Goal: Obtain resource: Download file/media

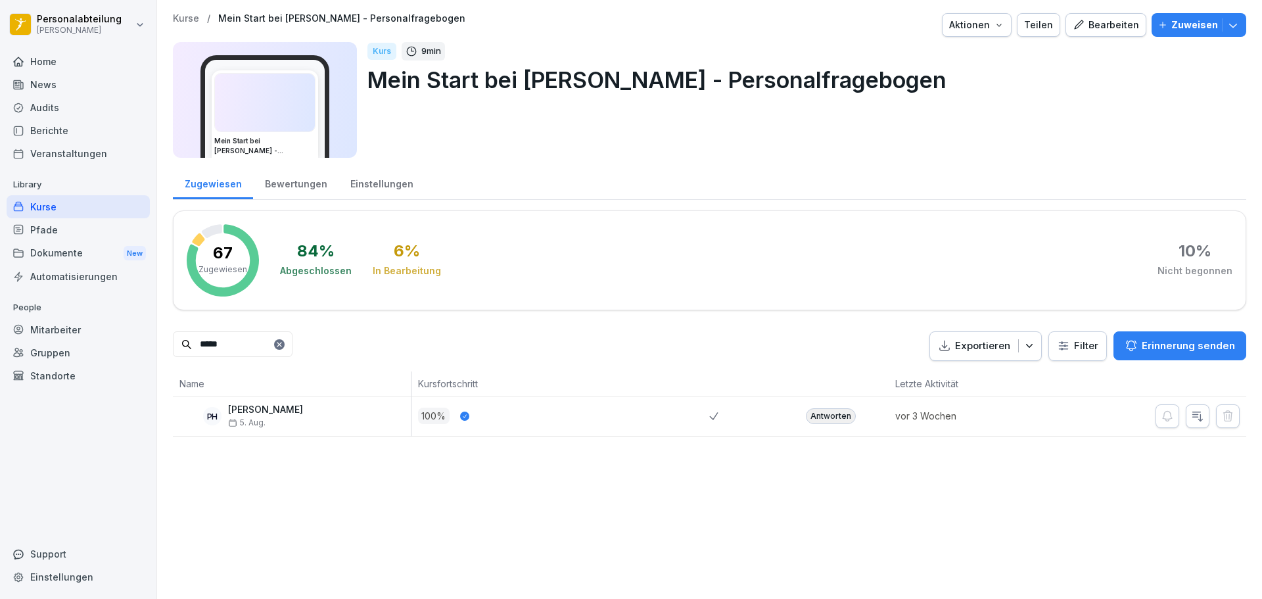
drag, startPoint x: 469, startPoint y: 478, endPoint x: 414, endPoint y: 463, distance: 56.6
click at [469, 478] on div "Kurse / Mein Start bei Peter Pane - Personalfragebogen Aktionen Teilen Bearbeit…" at bounding box center [709, 299] width 1105 height 599
drag, startPoint x: -53, startPoint y: 326, endPoint x: -96, endPoint y: 323, distance: 43.5
click at [0, 323] on html "Personalabteilung Peter Pane Home News Audits Berichte Veranstaltungen Library …" at bounding box center [631, 299] width 1262 height 599
type input "****"
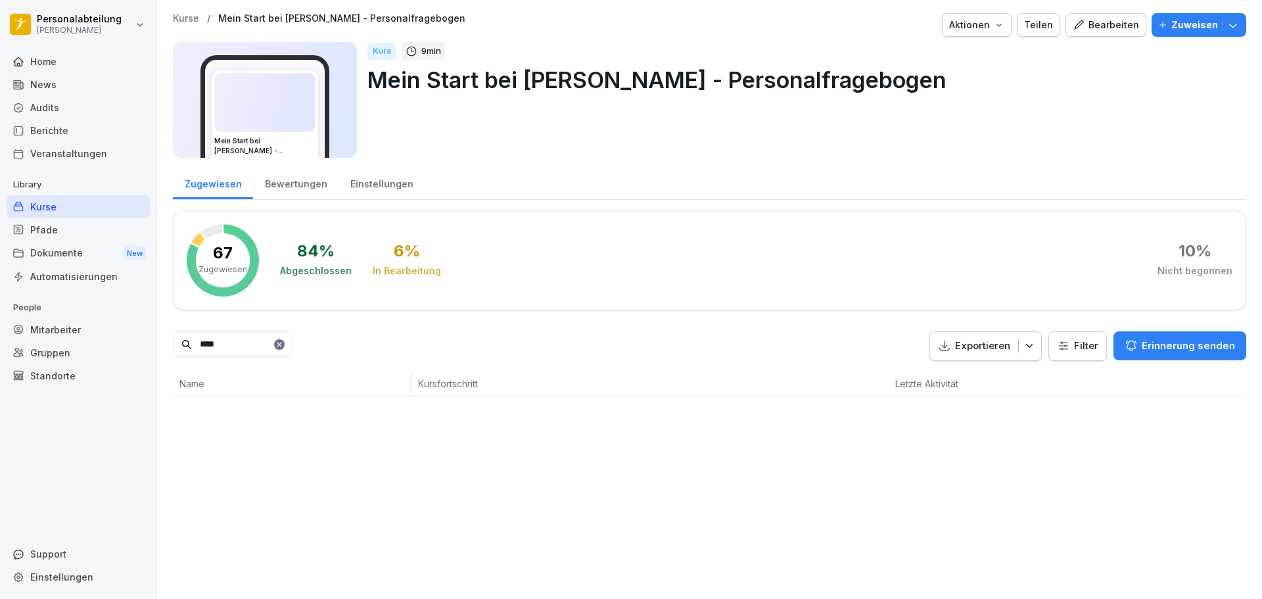
drag, startPoint x: 285, startPoint y: 352, endPoint x: 158, endPoint y: 342, distance: 127.3
click at [158, 342] on div "Kurse / Mein Start bei Peter Pane - Personalfragebogen Aktionen Teilen Bearbeit…" at bounding box center [709, 204] width 1105 height 409
type input "*"
type input "****"
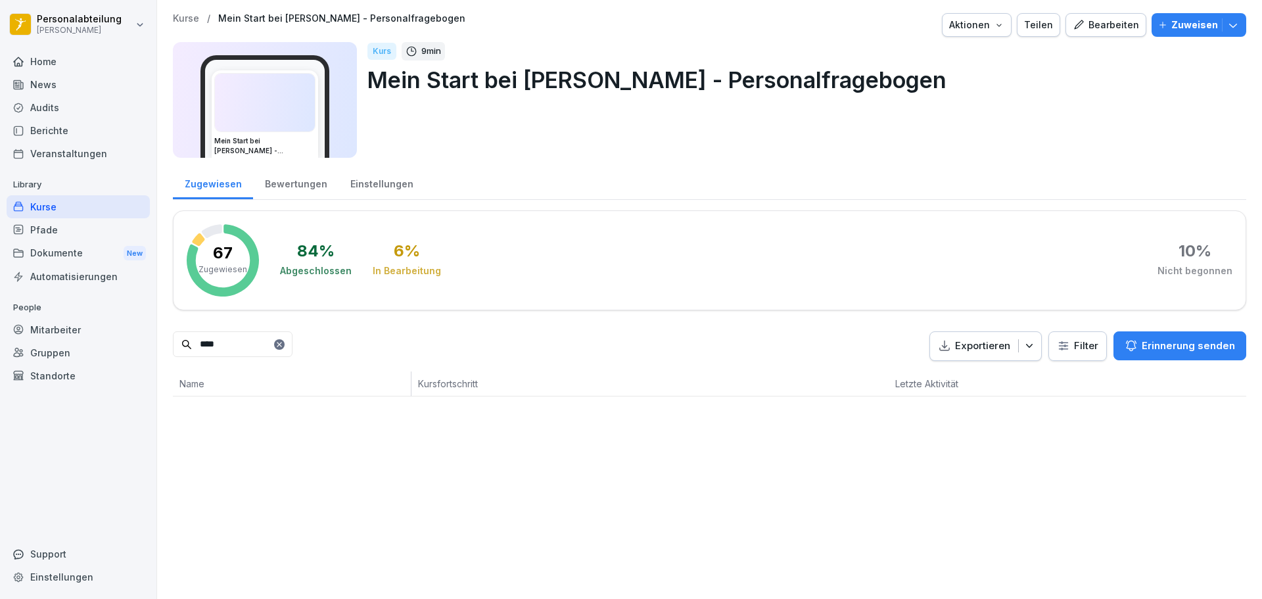
click at [80, 208] on div "Kurse" at bounding box center [78, 206] width 143 height 23
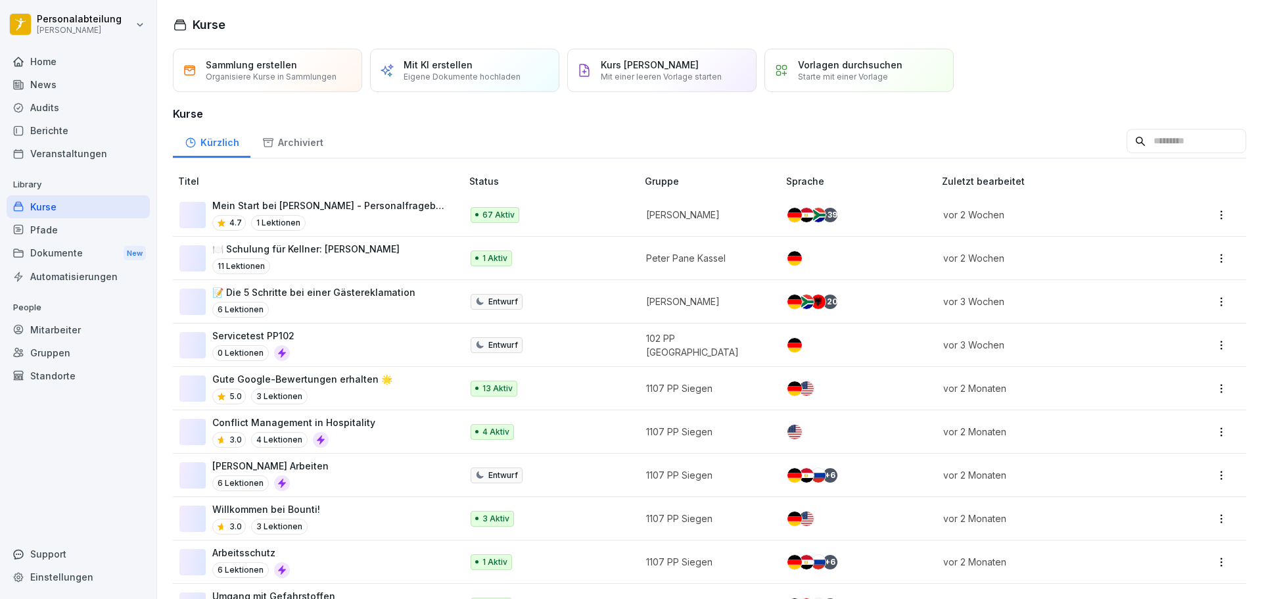
click at [413, 208] on p "Mein Start bei [PERSON_NAME] - Personalfragebogen" at bounding box center [330, 205] width 236 height 14
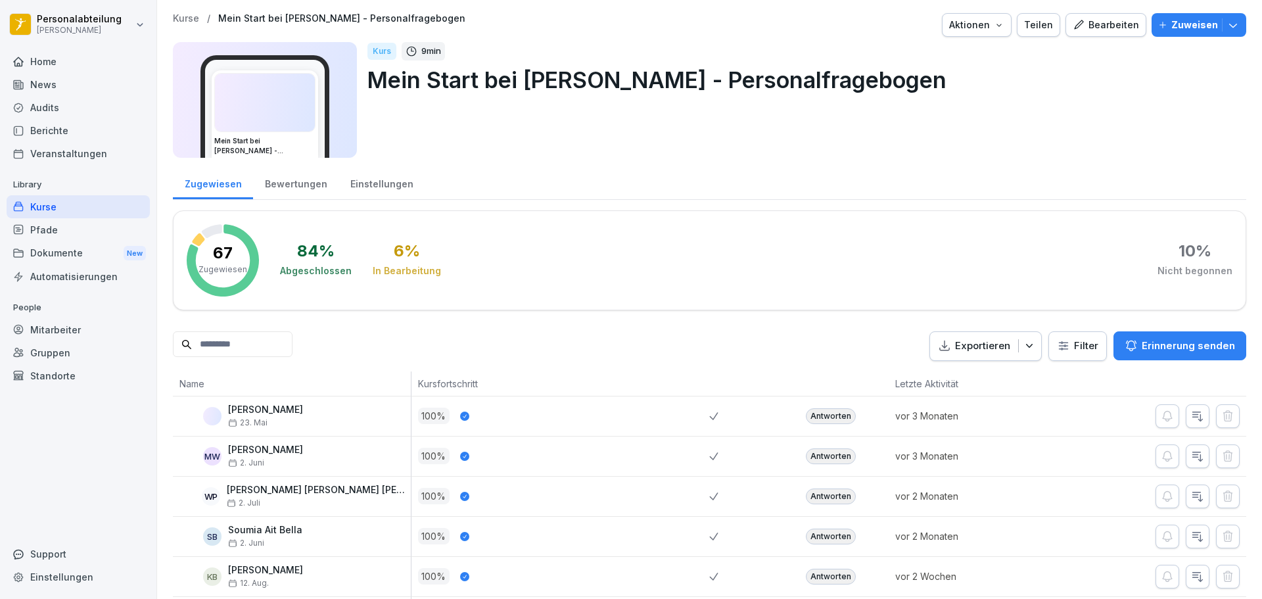
click at [292, 337] on input at bounding box center [233, 344] width 120 height 26
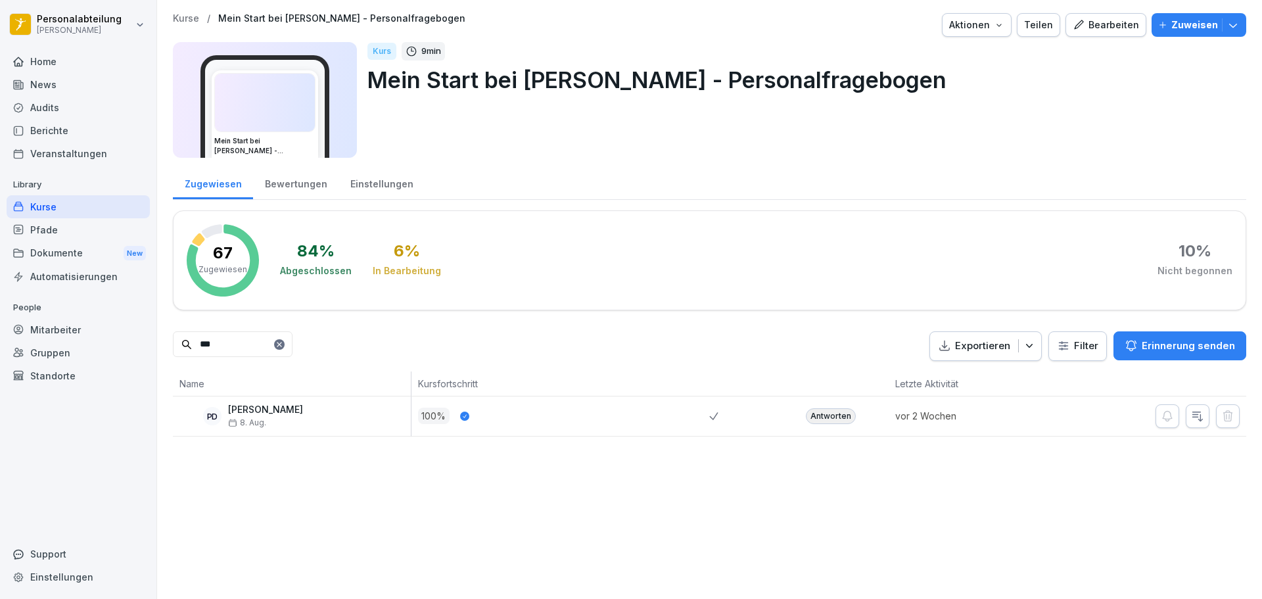
type input "***"
click at [831, 421] on div "Antworten" at bounding box center [831, 416] width 50 height 16
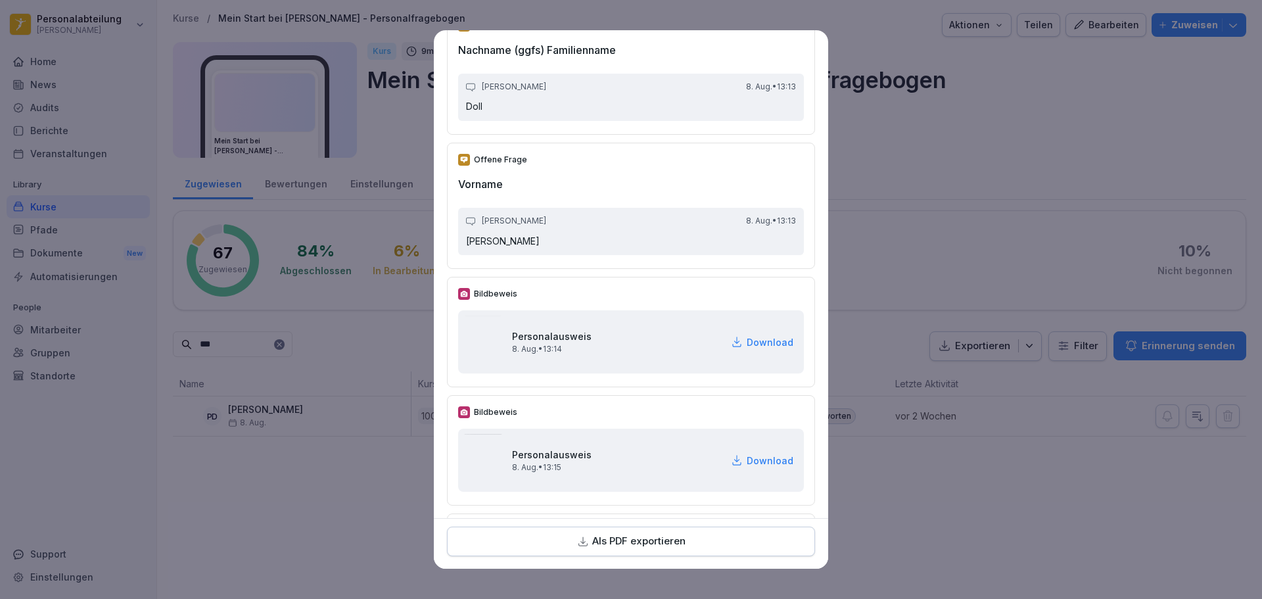
scroll to position [263, 0]
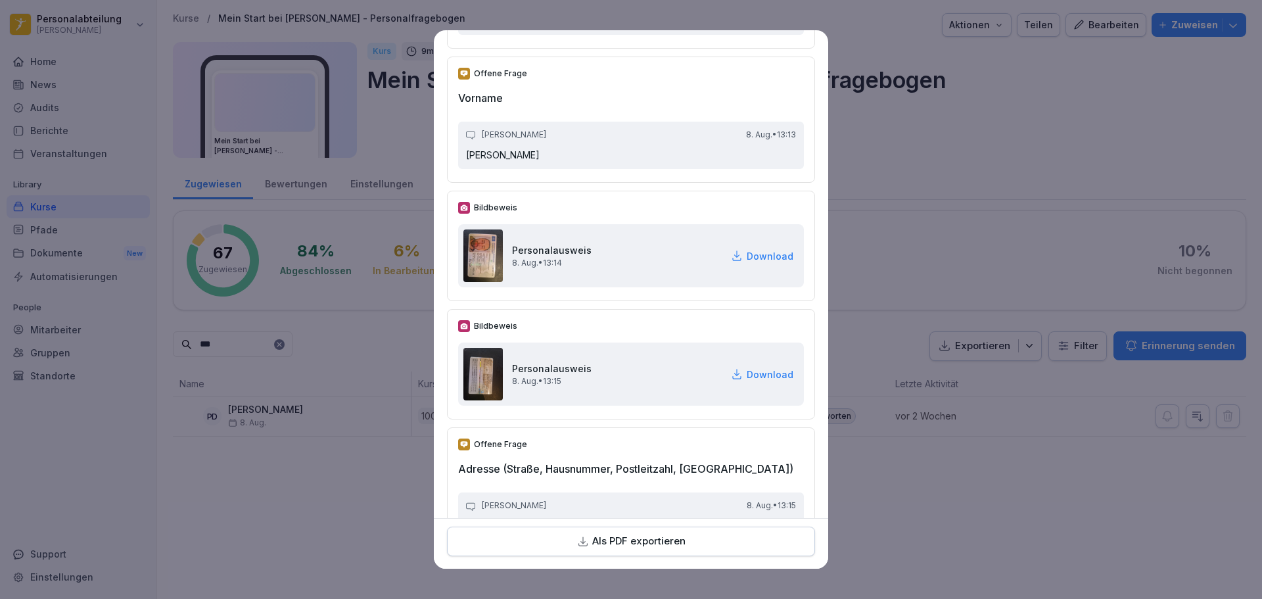
click at [747, 258] on p "Download" at bounding box center [770, 256] width 47 height 14
click at [758, 373] on p "Download" at bounding box center [770, 374] width 47 height 14
click at [762, 256] on p "Download" at bounding box center [770, 256] width 47 height 14
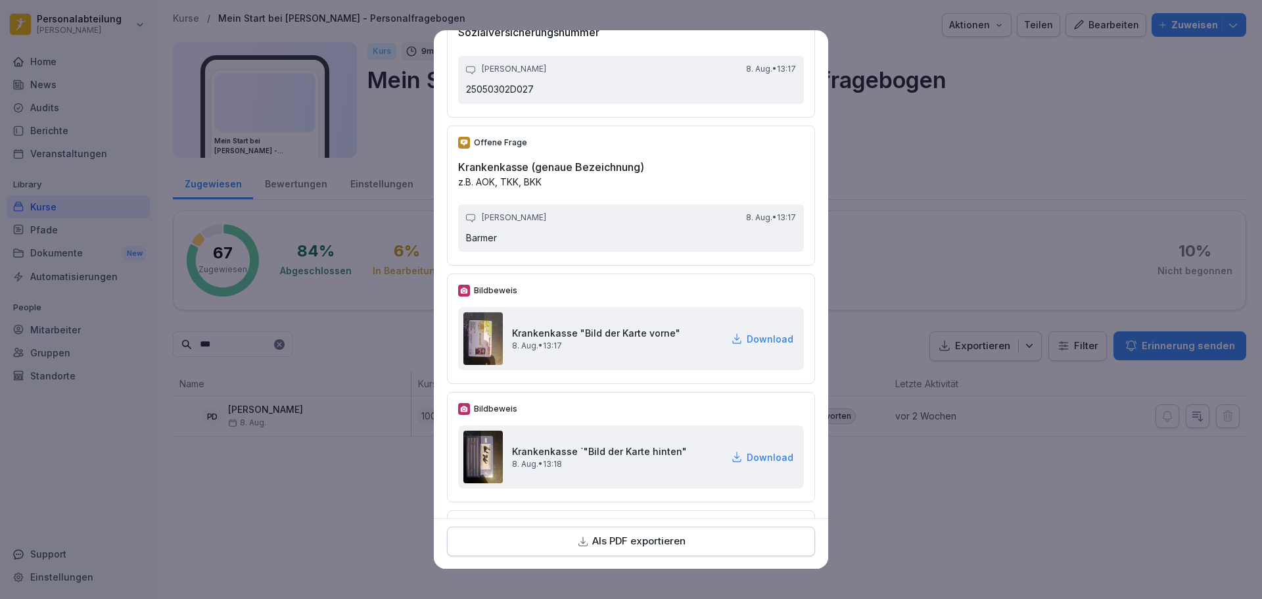
scroll to position [1906, 0]
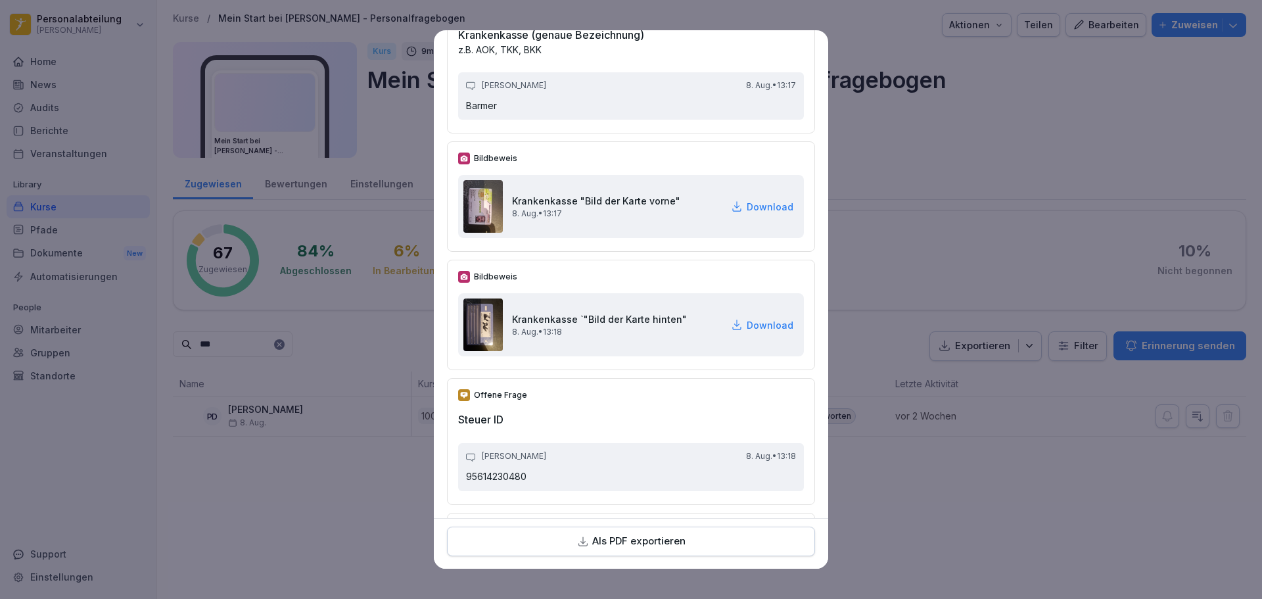
click at [747, 205] on p "Download" at bounding box center [770, 207] width 47 height 14
click at [747, 331] on p "Download" at bounding box center [770, 325] width 47 height 14
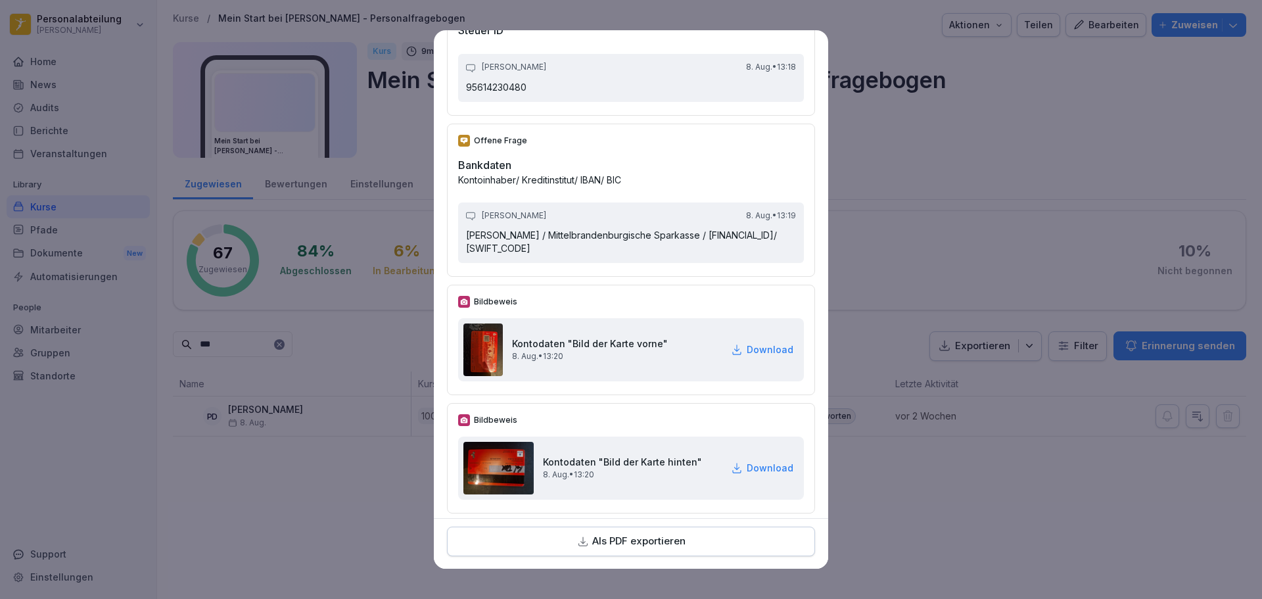
scroll to position [2300, 0]
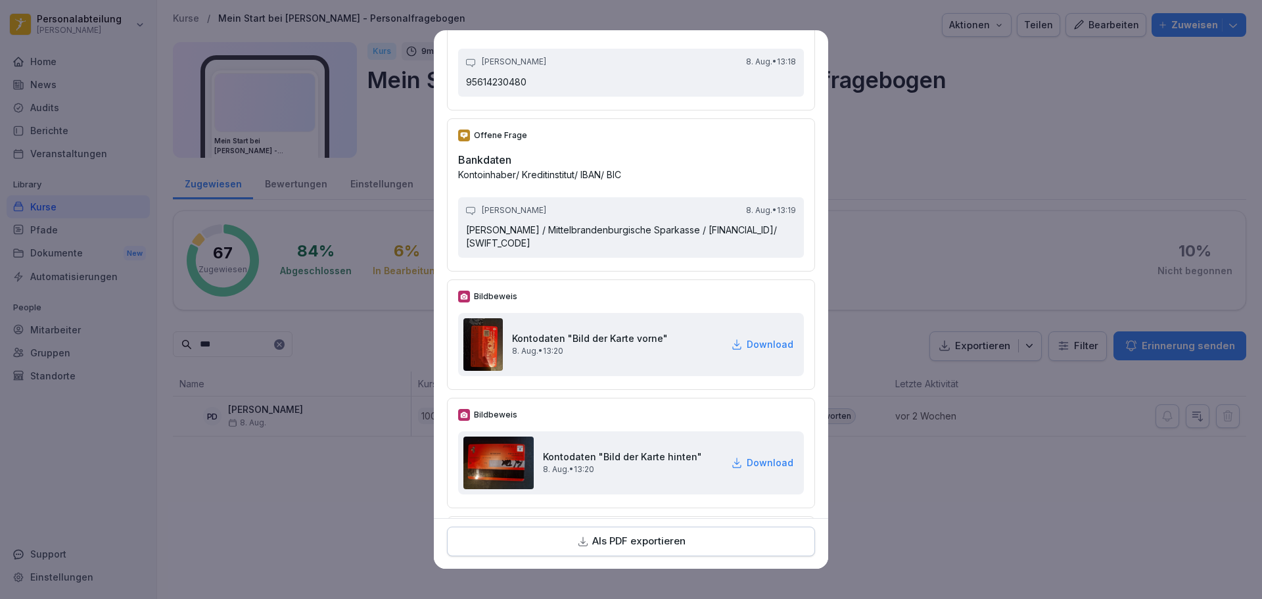
drag, startPoint x: 739, startPoint y: 344, endPoint x: 739, endPoint y: 361, distance: 17.1
click at [747, 344] on p "Download" at bounding box center [770, 344] width 47 height 14
drag, startPoint x: 742, startPoint y: 457, endPoint x: 845, endPoint y: 332, distance: 161.6
click at [747, 457] on p "Download" at bounding box center [770, 462] width 47 height 14
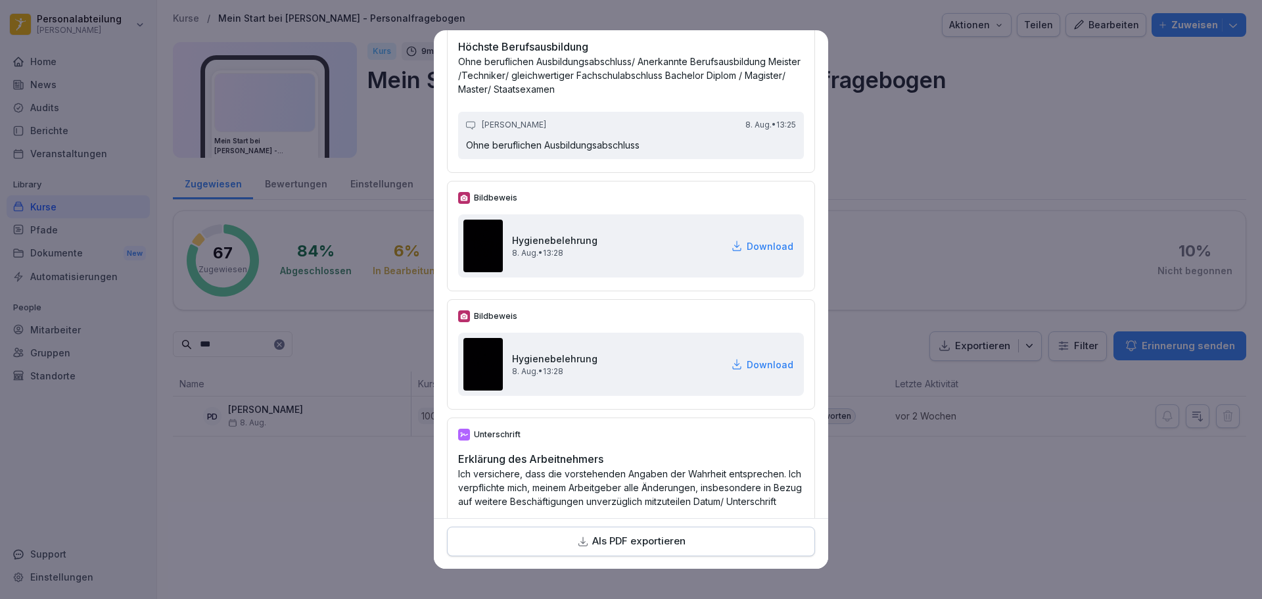
scroll to position [3801, 0]
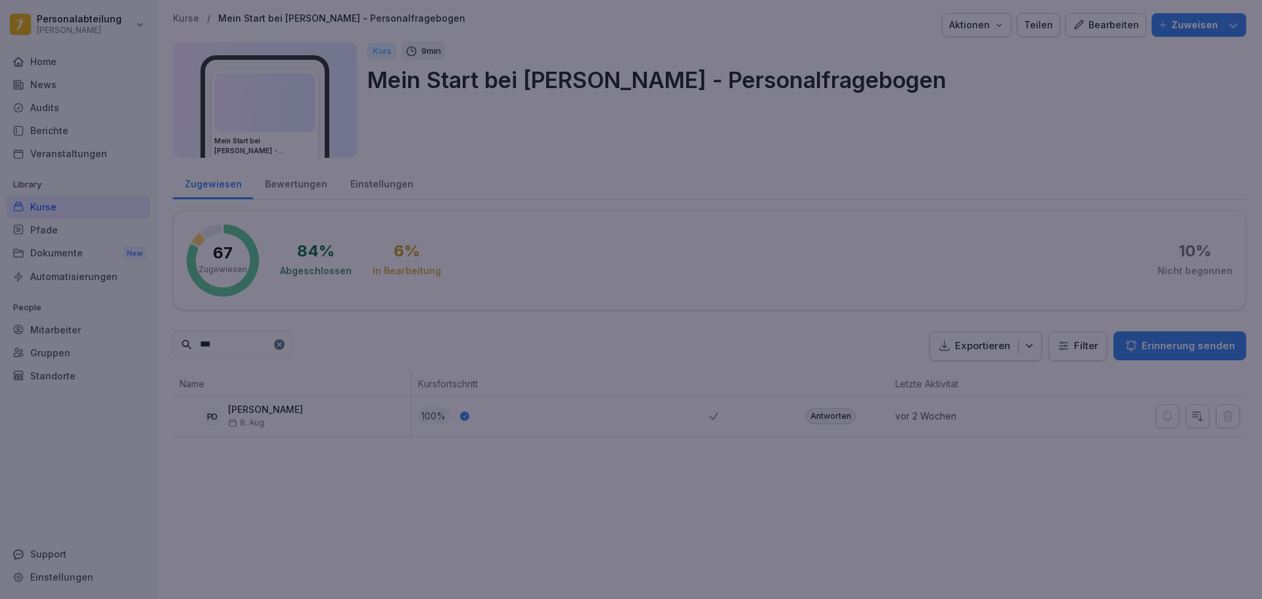
click at [277, 427] on div at bounding box center [631, 299] width 1262 height 599
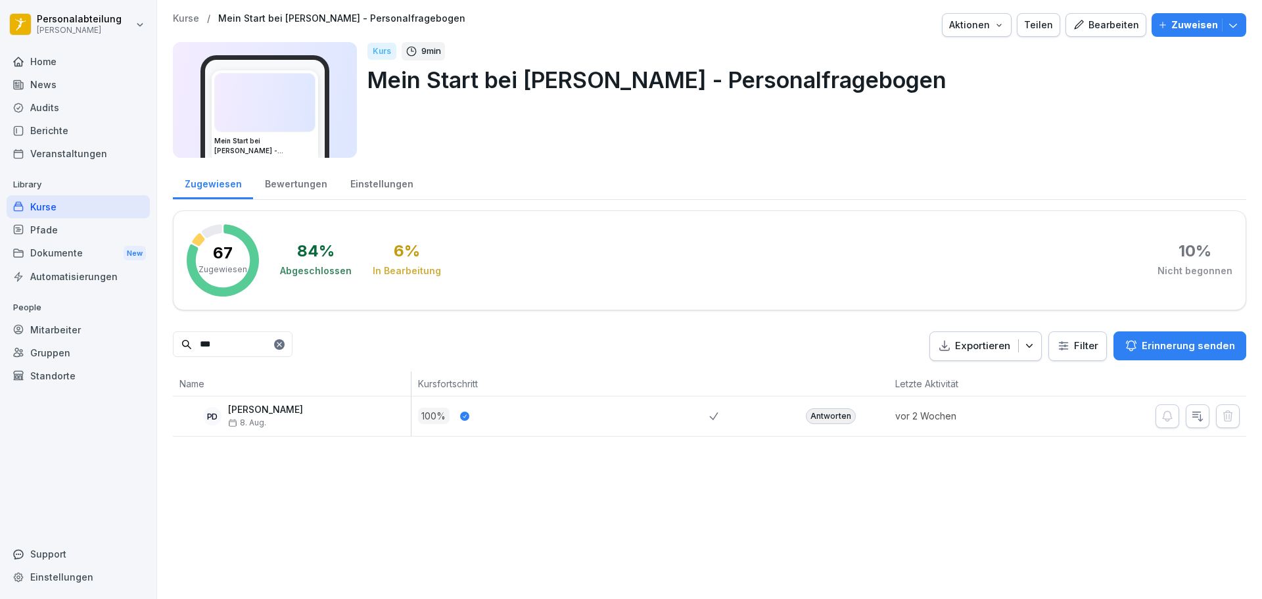
click at [66, 228] on div "Pfade" at bounding box center [78, 229] width 143 height 23
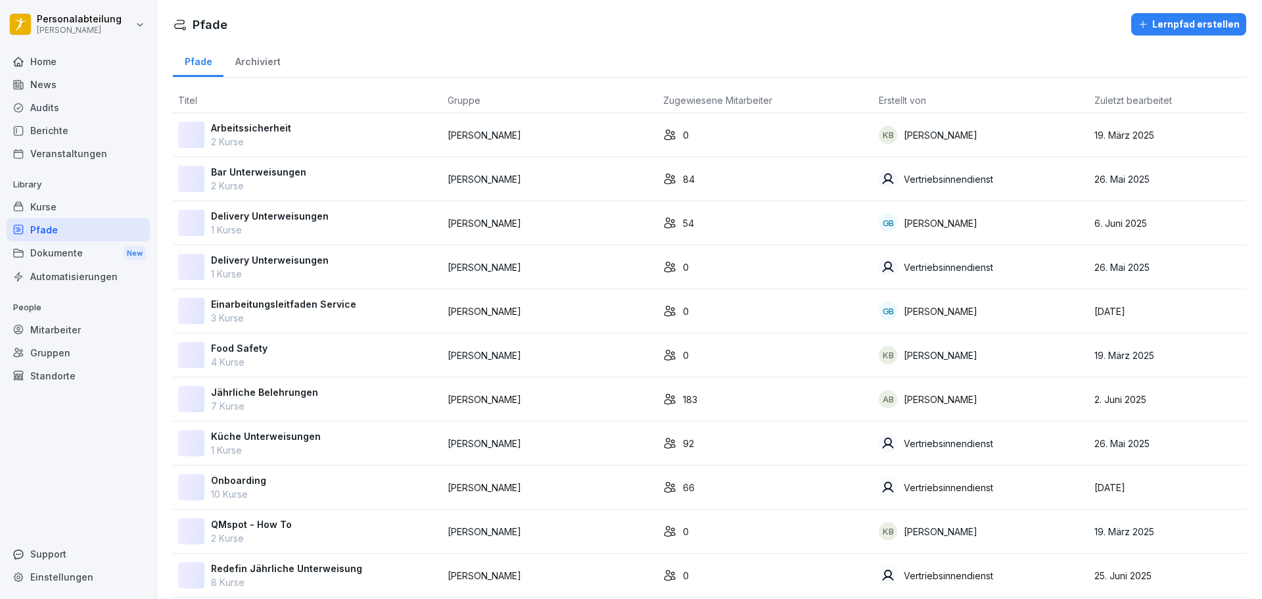
click at [255, 486] on p "Onboarding" at bounding box center [238, 480] width 55 height 14
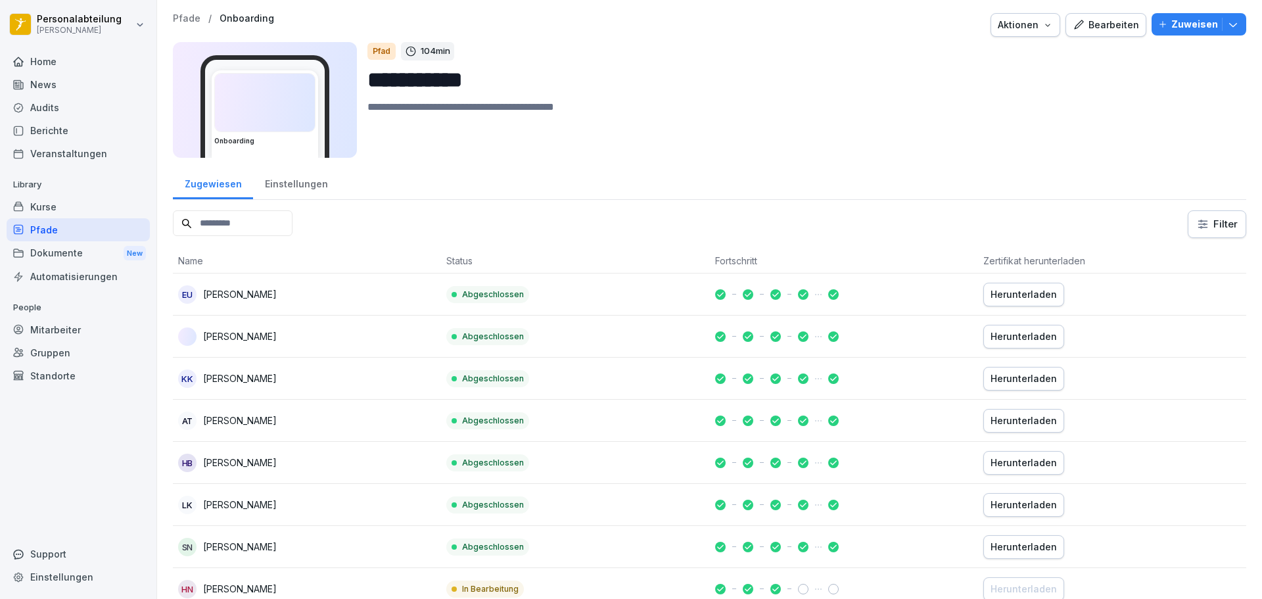
click at [248, 216] on input at bounding box center [233, 223] width 120 height 26
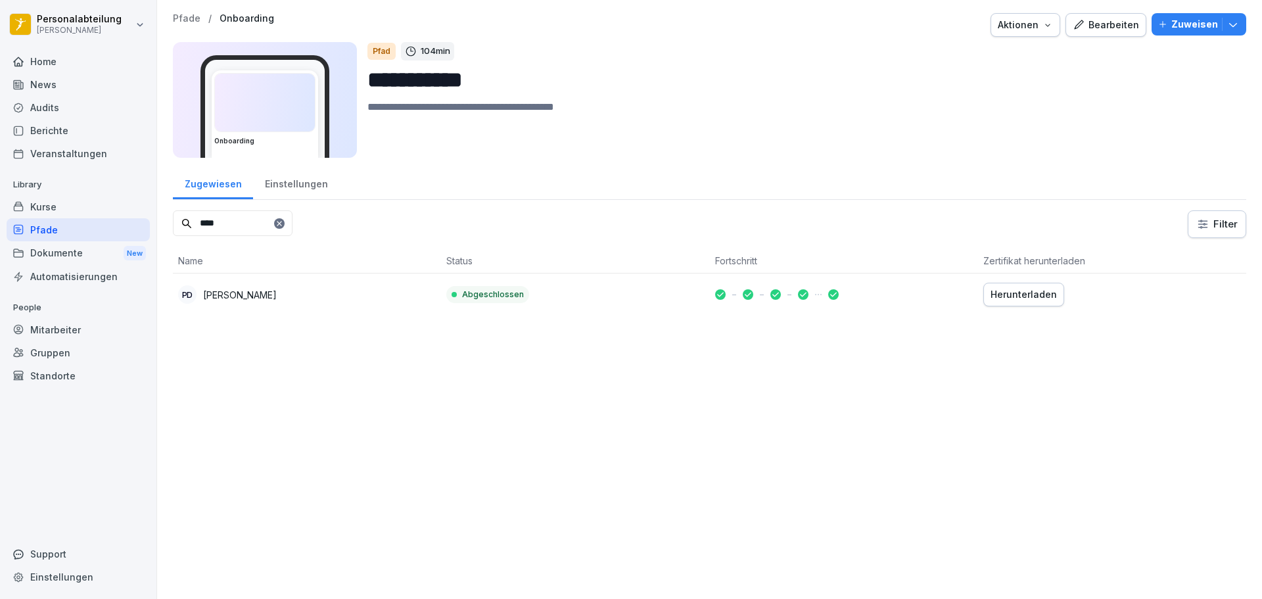
type input "****"
click at [1043, 290] on div "Herunterladen" at bounding box center [1023, 294] width 66 height 14
